Goal: Task Accomplishment & Management: Manage account settings

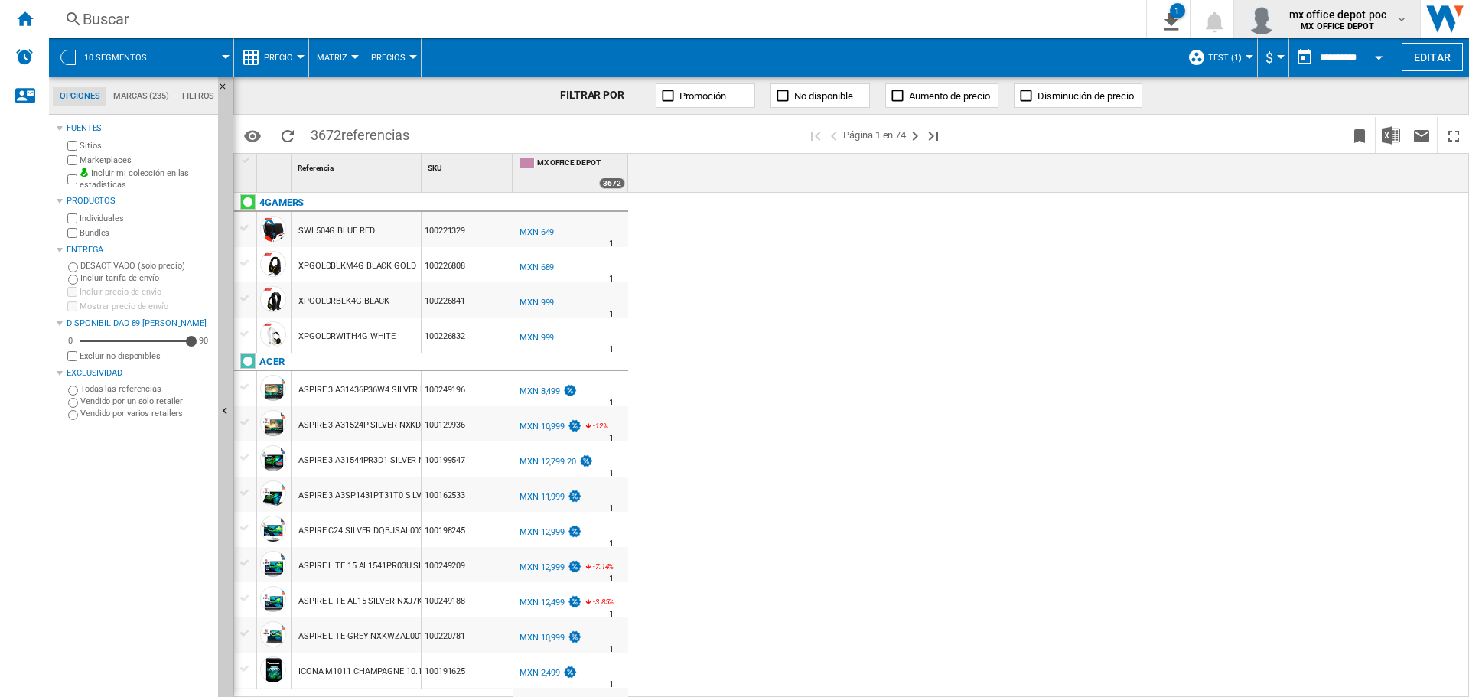
click at [1360, 23] on b "MX OFFICE DEPOT" at bounding box center [1337, 26] width 73 height 10
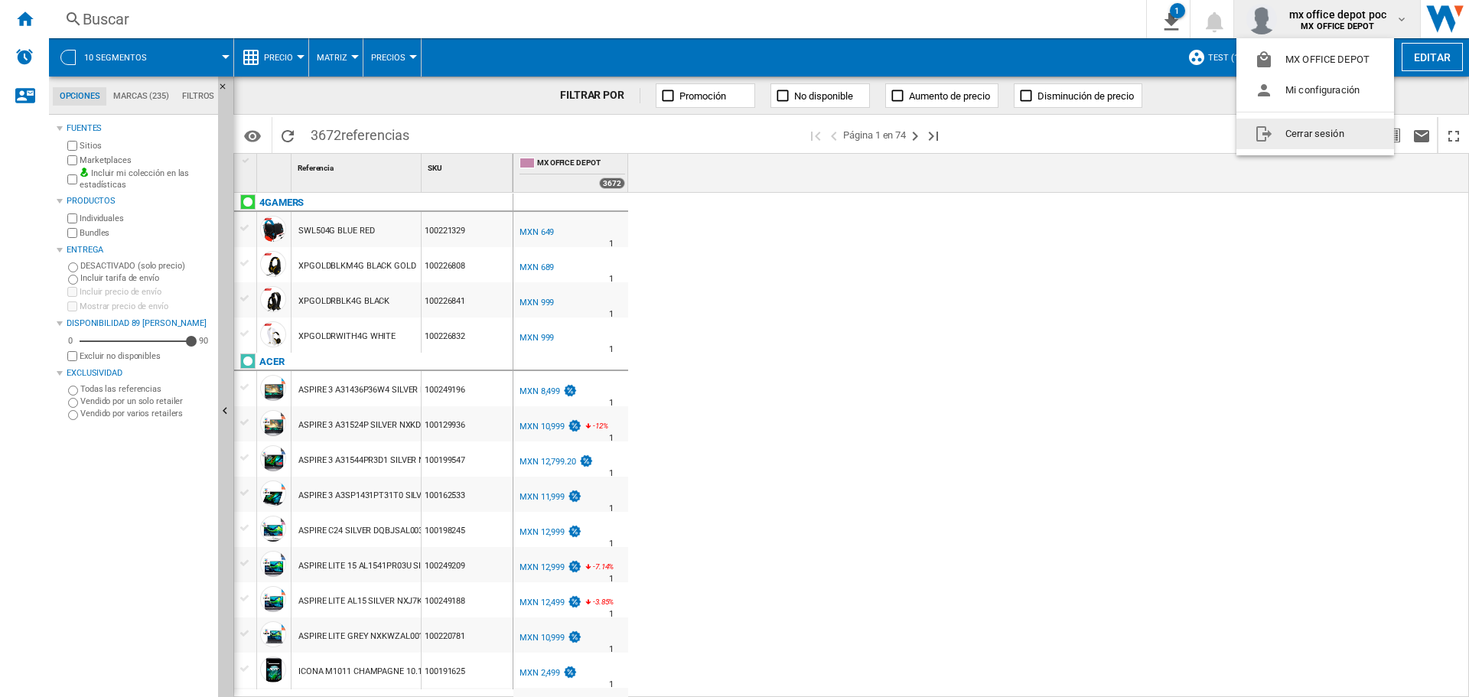
click at [1330, 135] on button "Cerrar sesión" at bounding box center [1315, 134] width 158 height 31
